Goal: Task Accomplishment & Management: Complete application form

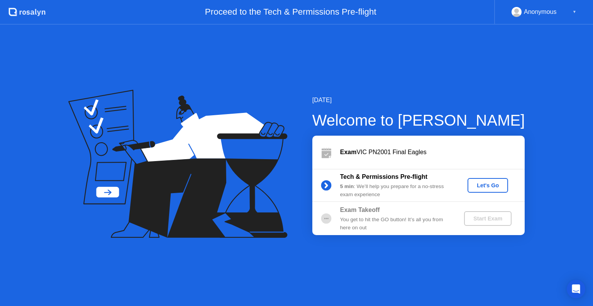
click at [260, 173] on icon at bounding box center [177, 164] width 219 height 148
click at [484, 185] on div "Let's Go" at bounding box center [487, 186] width 34 height 6
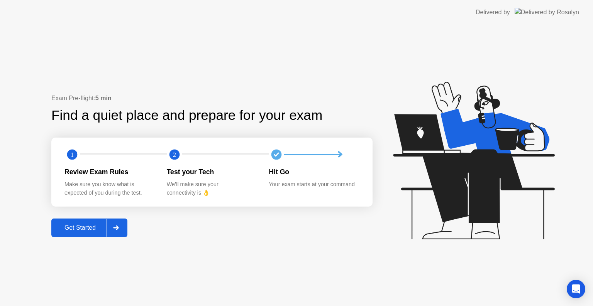
click at [93, 232] on div "Get Started" at bounding box center [80, 228] width 53 height 7
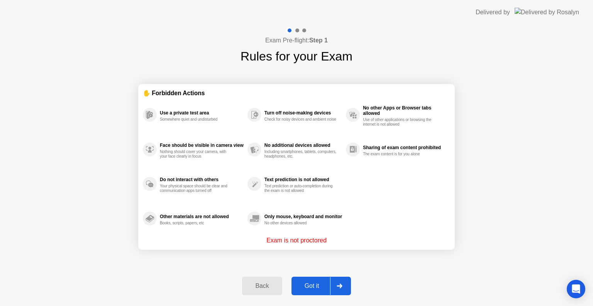
click at [316, 287] on div "Got it" at bounding box center [312, 286] width 36 height 7
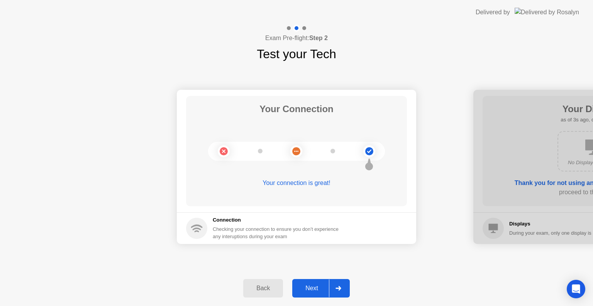
click at [347, 286] on div at bounding box center [338, 289] width 19 height 18
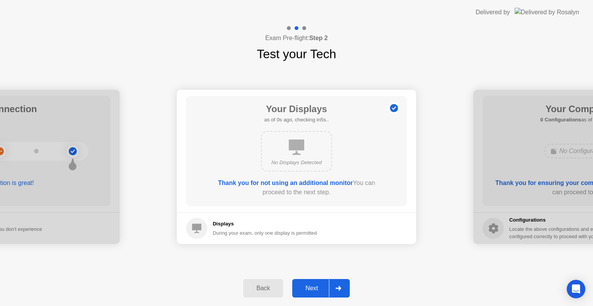
click at [347, 286] on div at bounding box center [338, 289] width 19 height 18
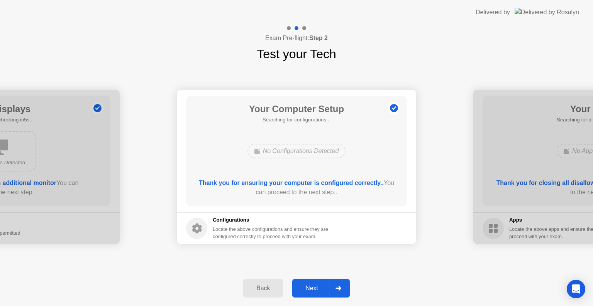
click at [347, 286] on div at bounding box center [338, 289] width 19 height 18
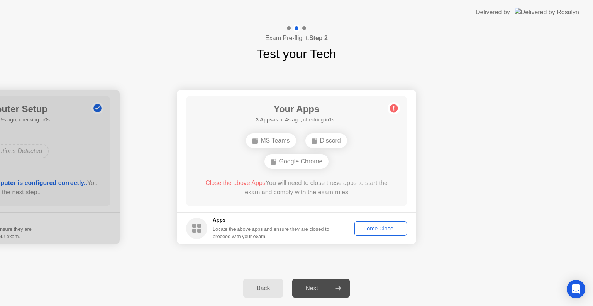
click at [374, 229] on div "Force Close..." at bounding box center [380, 229] width 47 height 6
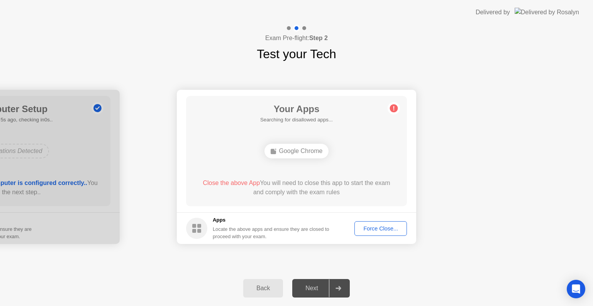
click at [369, 230] on div "Force Close..." at bounding box center [380, 229] width 47 height 6
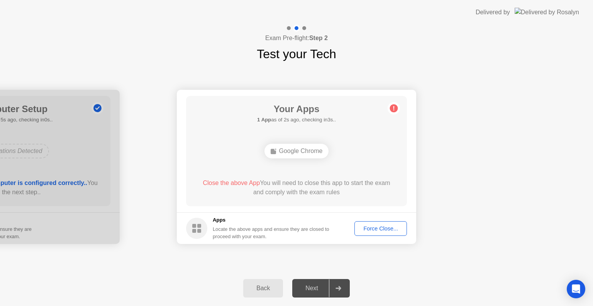
click at [383, 233] on button "Force Close..." at bounding box center [380, 229] width 52 height 15
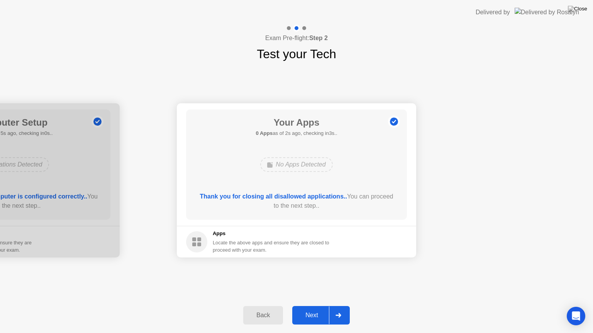
click at [337, 306] on div at bounding box center [338, 316] width 19 height 18
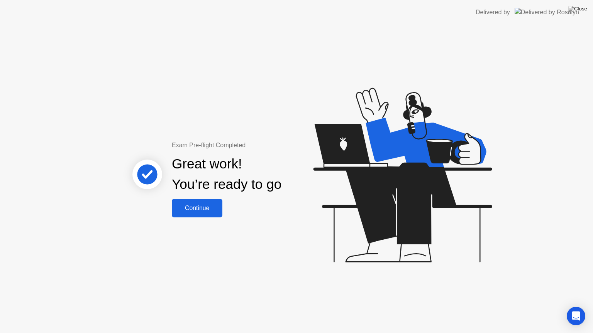
click at [204, 203] on button "Continue" at bounding box center [197, 208] width 51 height 19
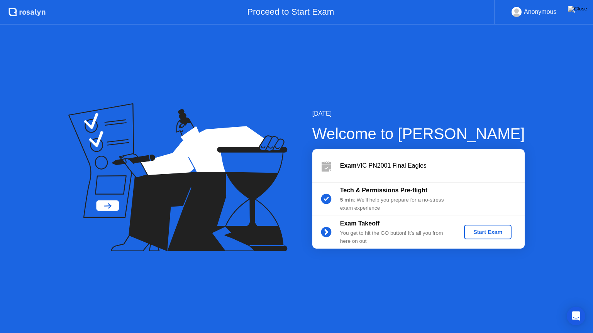
click at [503, 230] on div "Start Exam" at bounding box center [487, 232] width 41 height 6
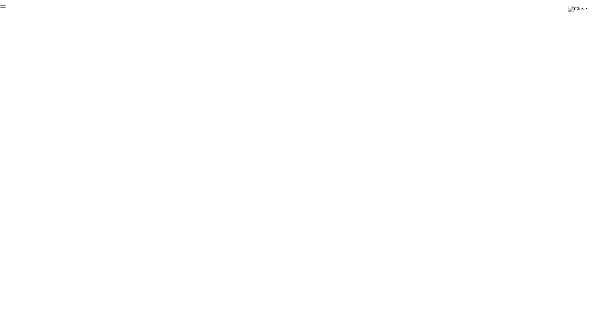
click div "End Proctoring Session"
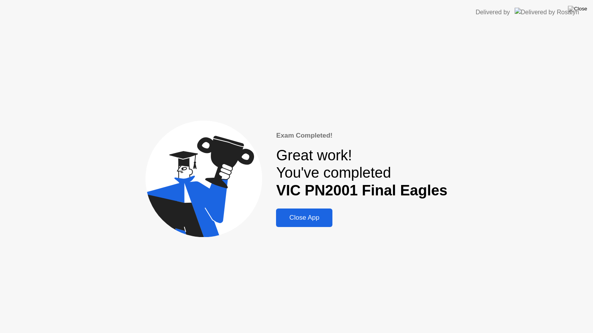
click at [291, 219] on div "Close App" at bounding box center [304, 218] width 52 height 8
